Goal: Navigation & Orientation: Go to known website

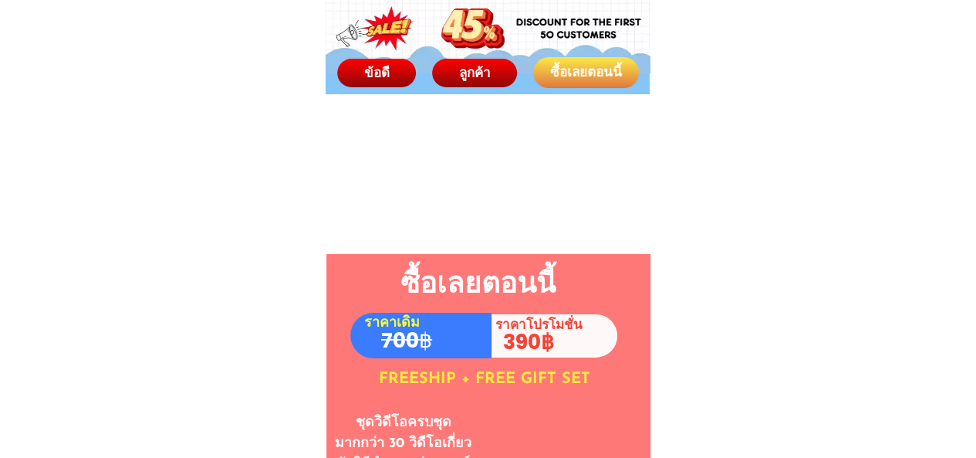
scroll to position [7555, 0]
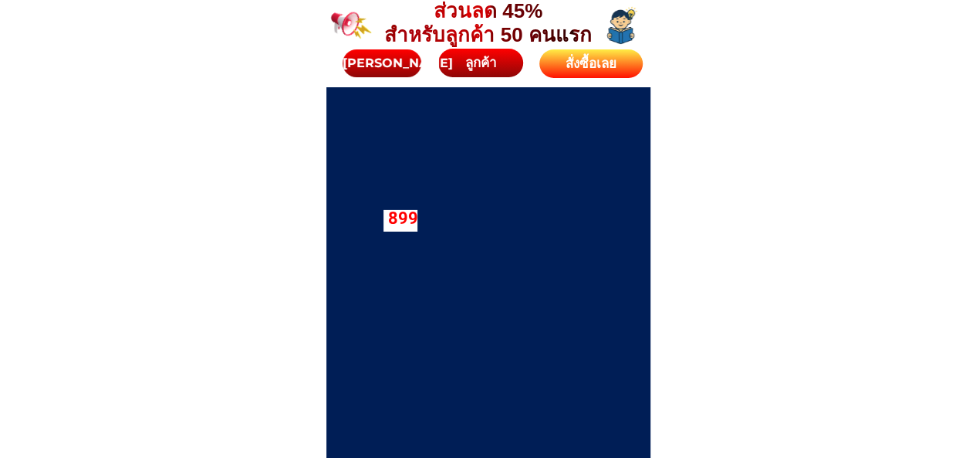
scroll to position [5403, 0]
